Goal: Information Seeking & Learning: Learn about a topic

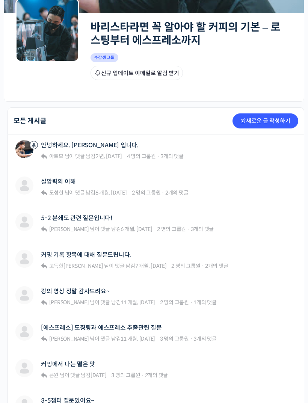
scroll to position [114, 0]
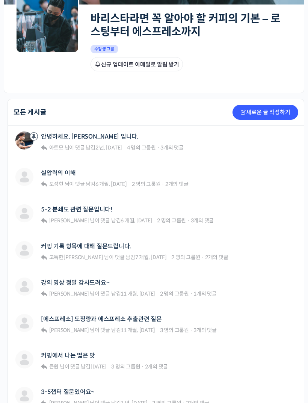
click at [63, 170] on link "실압력의 이해" at bounding box center [58, 173] width 35 height 7
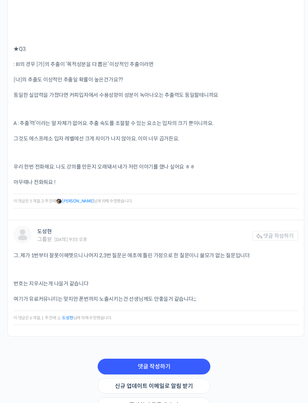
scroll to position [2198, 0]
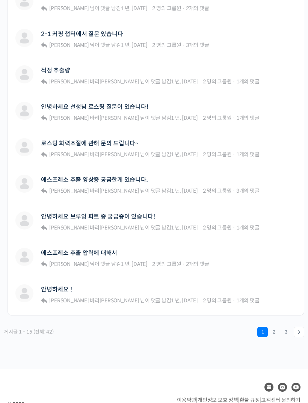
scroll to position [516, 0]
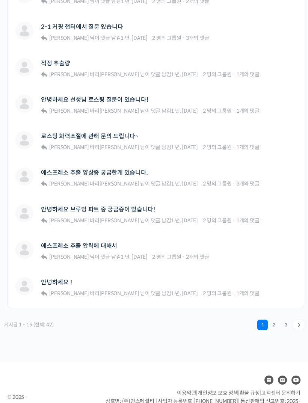
click at [95, 242] on link "에스프레소 추출 압력에 대해서" at bounding box center [79, 245] width 76 height 7
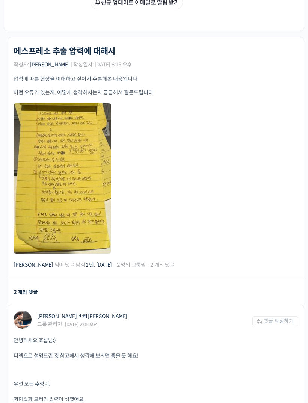
scroll to position [176, 0]
click at [71, 193] on link at bounding box center [63, 178] width 98 height 150
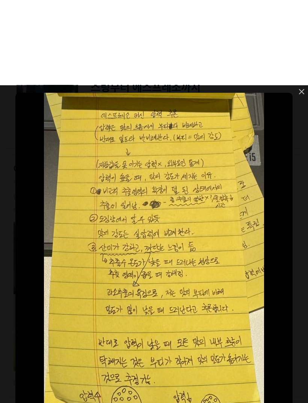
scroll to position [0, 0]
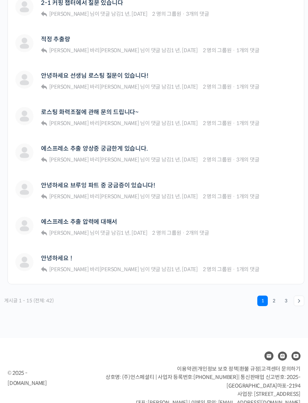
click at [107, 218] on link "에스프레소 추출 압력에 대해서" at bounding box center [79, 221] width 76 height 7
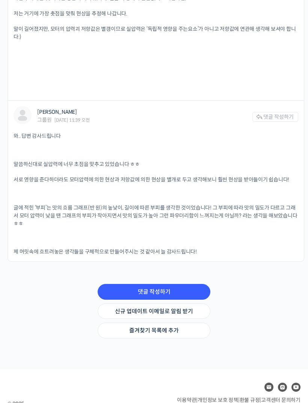
scroll to position [969, 0]
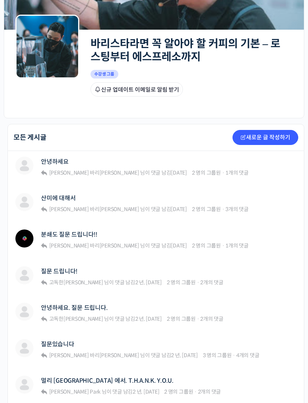
click at [59, 194] on link "산미에 대해서" at bounding box center [58, 197] width 35 height 7
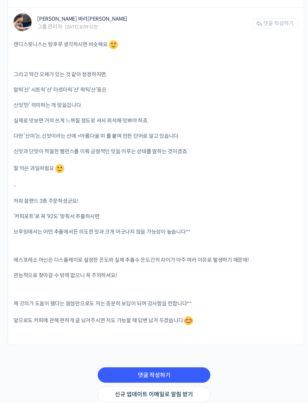
scroll to position [1506, 0]
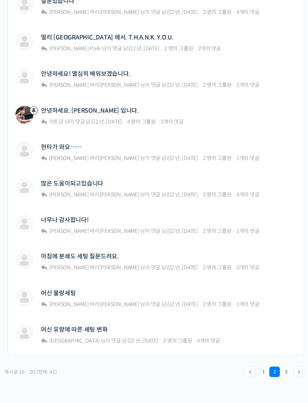
scroll to position [479, 0]
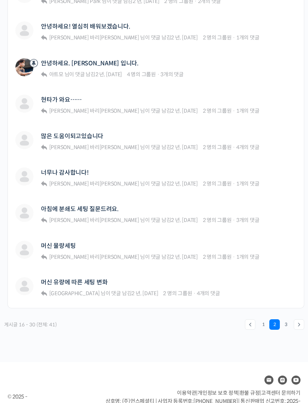
click at [105, 205] on link "아침에 분쇄도 세팅 질문드려요." at bounding box center [80, 208] width 78 height 7
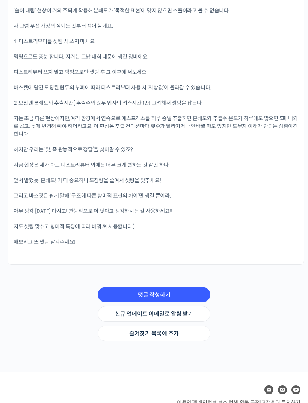
scroll to position [736, 0]
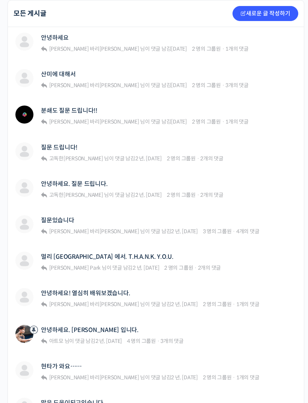
scroll to position [212, 0]
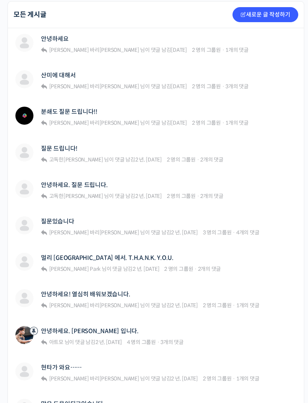
click at [78, 108] on link "분쇄도 질문 드립니다!!" at bounding box center [69, 111] width 56 height 7
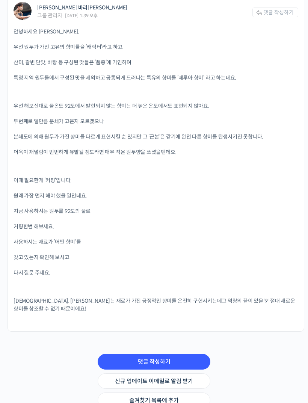
scroll to position [547, 0]
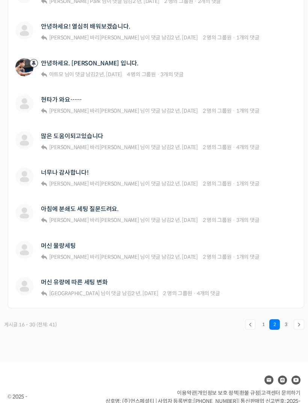
click at [257, 319] on div "← 1 2 3 →" at bounding box center [274, 324] width 59 height 11
click at [263, 319] on link "1" at bounding box center [263, 324] width 11 height 11
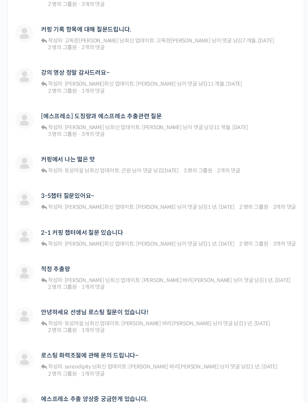
scroll to position [344, 0]
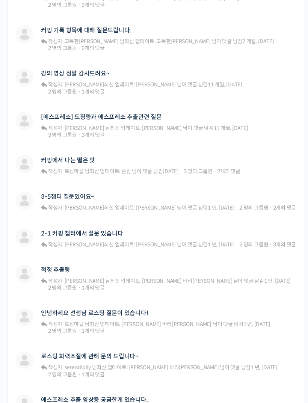
click at [61, 266] on link "적정 추출량" at bounding box center [55, 269] width 29 height 7
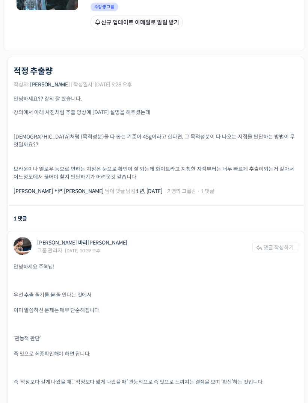
scroll to position [156, 0]
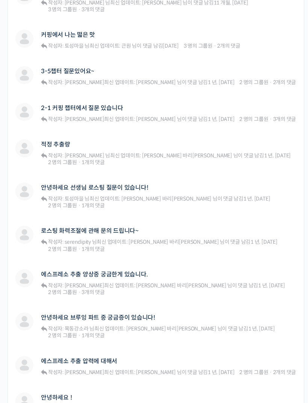
scroll to position [516, 0]
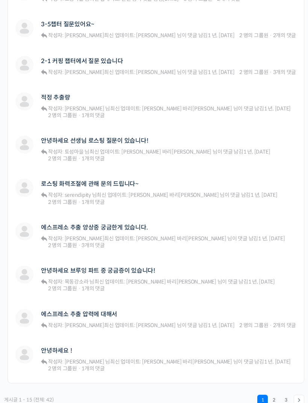
click at [250, 222] on div "에스프레소 추출 양상중 궁금한게 있습니다. 작성자: 김승우 님  최신 업데이트: 방현영 바리스타 님이 댓글 남김 1 년, 8 개월 전 2 명의…" at bounding box center [168, 236] width 255 height 28
click at [138, 224] on link "에스프레소 추출 양상중 궁금한게 있습니다." at bounding box center [94, 227] width 107 height 7
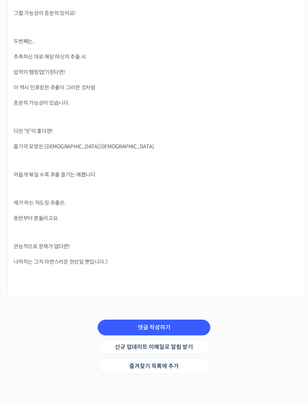
scroll to position [1275, 0]
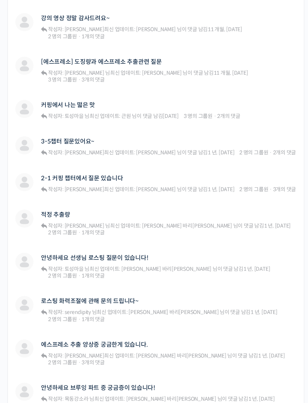
scroll to position [516, 0]
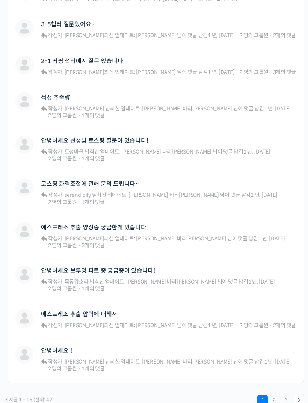
click at [269, 394] on link "2" at bounding box center [273, 399] width 11 height 11
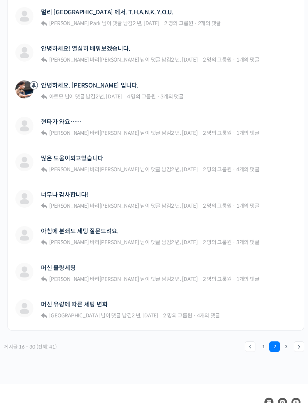
scroll to position [479, 0]
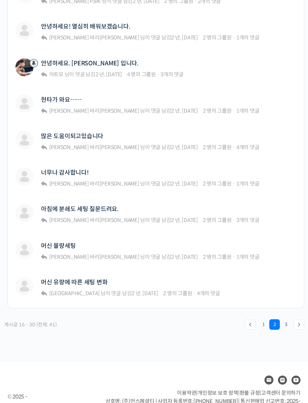
click at [285, 319] on link "3" at bounding box center [285, 324] width 11 height 11
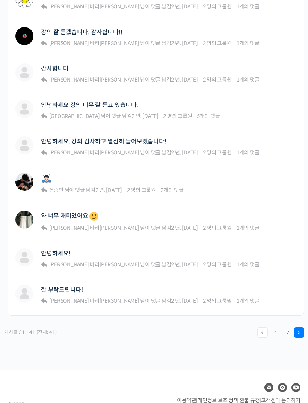
scroll to position [336, 0]
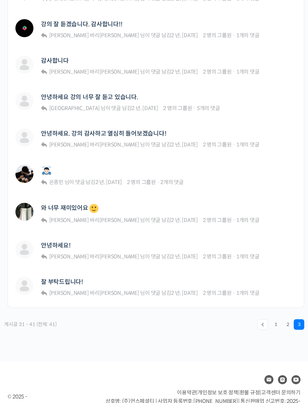
click at [273, 319] on link "1" at bounding box center [275, 324] width 11 height 11
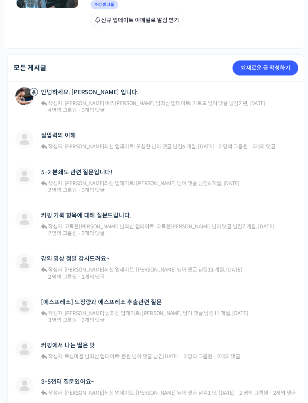
scroll to position [159, 0]
click at [94, 168] on link "5-2 분쇄도 관련 질문입니다!" at bounding box center [76, 171] width 71 height 7
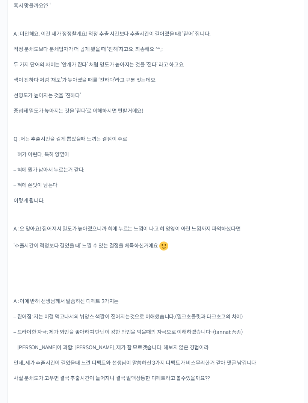
scroll to position [1193, 0]
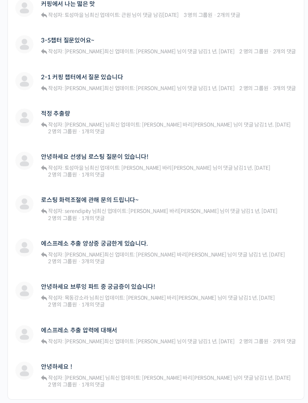
scroll to position [500, 0]
click at [135, 240] on link "에스프레소 추출 양상중 궁금한게 있습니다." at bounding box center [94, 243] width 107 height 7
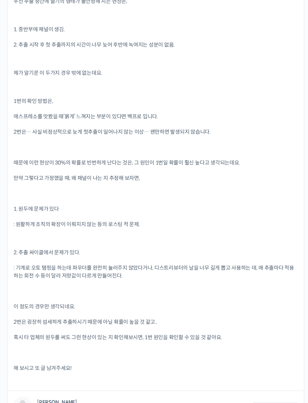
scroll to position [617, 0]
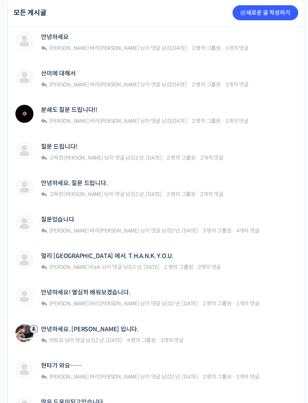
scroll to position [214, 0]
